Goal: Complete application form

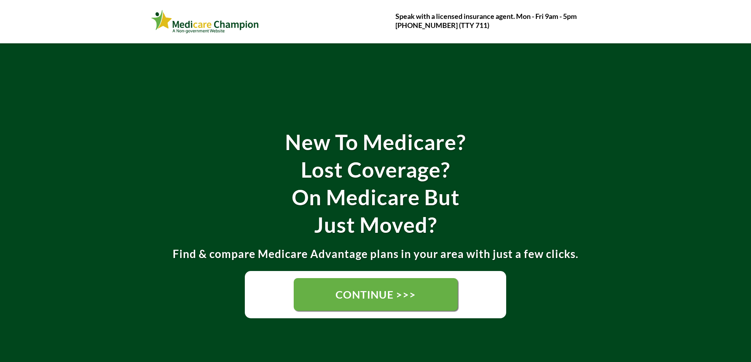
click at [375, 294] on span "CONTINUE >>>" at bounding box center [376, 294] width 80 height 13
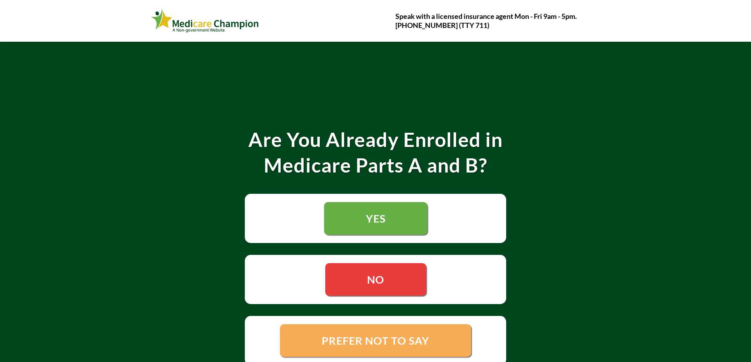
click at [368, 227] on link "YES" at bounding box center [375, 218] width 103 height 33
